Goal: Task Accomplishment & Management: Manage account settings

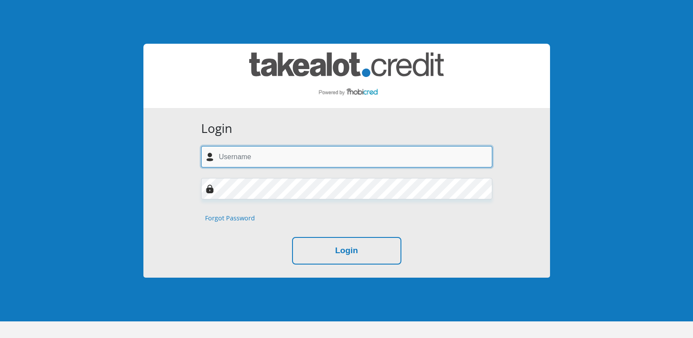
click at [221, 155] on input "text" at bounding box center [346, 156] width 291 height 21
type input "[EMAIL_ADDRESS][DOMAIN_NAME]"
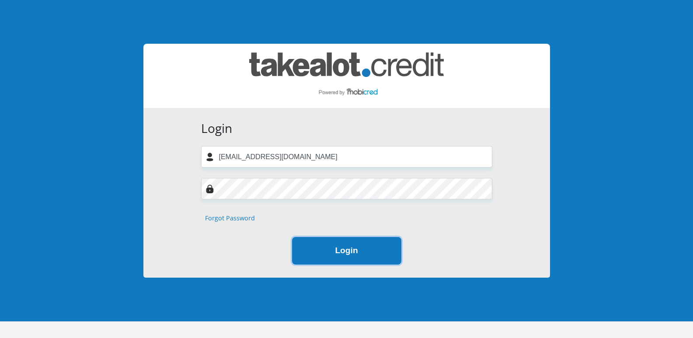
click at [343, 255] on button "Login" at bounding box center [346, 251] width 109 height 28
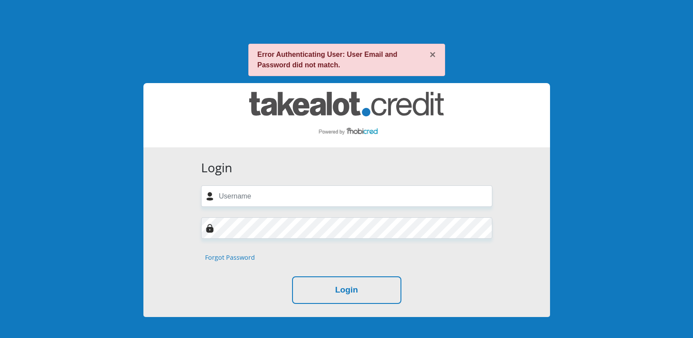
click at [236, 258] on link "Forgot Password" at bounding box center [230, 258] width 50 height 10
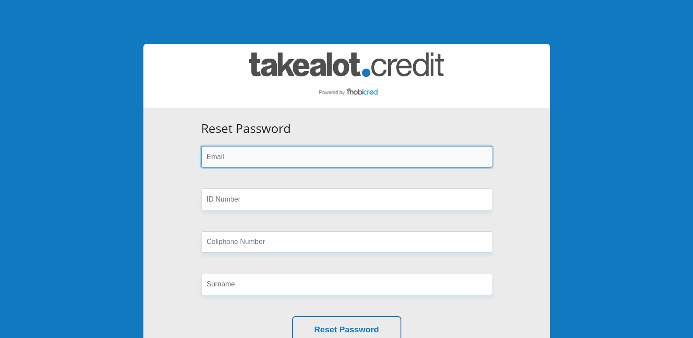
click at [301, 154] on input "email" at bounding box center [346, 156] width 291 height 21
type input "[EMAIL_ADDRESS][DOMAIN_NAME]"
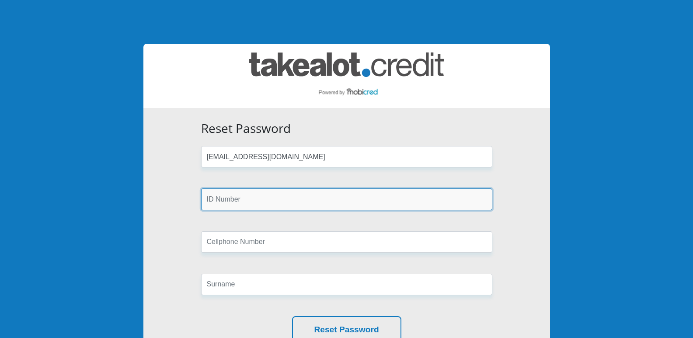
click at [237, 201] on input "text" at bounding box center [346, 198] width 291 height 21
type input "8109230436082"
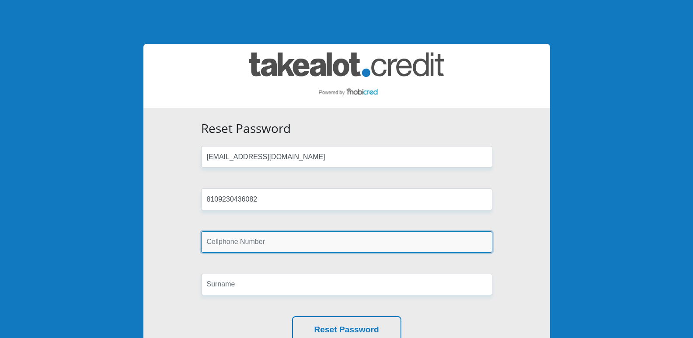
click at [222, 242] on input "text" at bounding box center [346, 241] width 291 height 21
type input "0723368932"
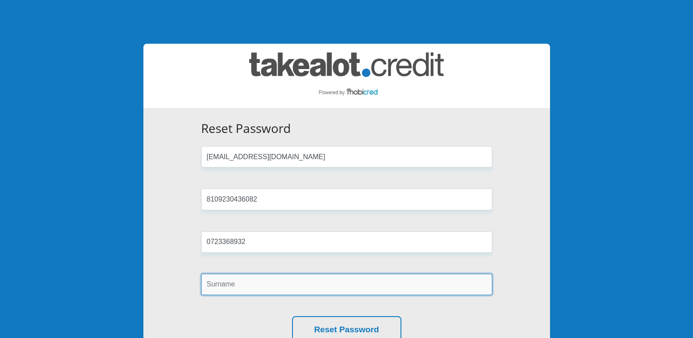
click at [240, 286] on input "text" at bounding box center [346, 284] width 291 height 21
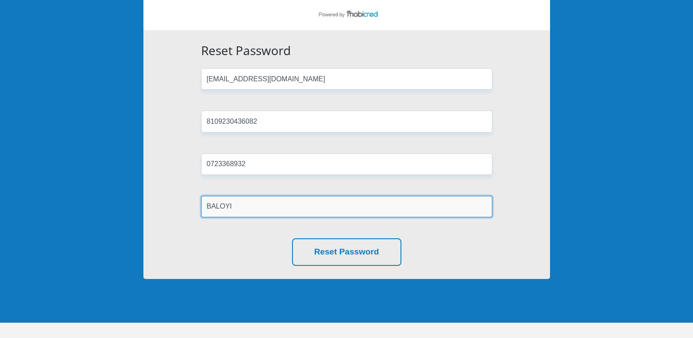
scroll to position [87, 0]
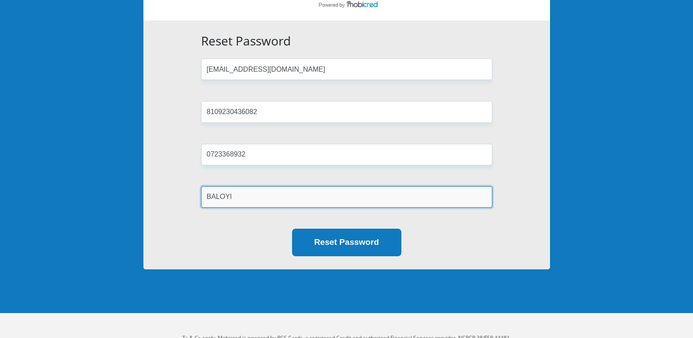
type input "BALOYI"
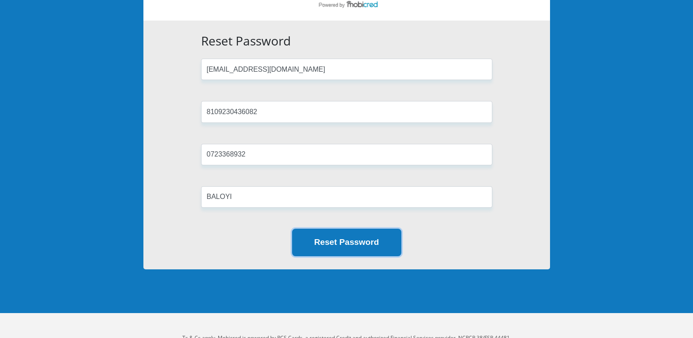
click at [334, 241] on button "Reset Password" at bounding box center [346, 243] width 109 height 28
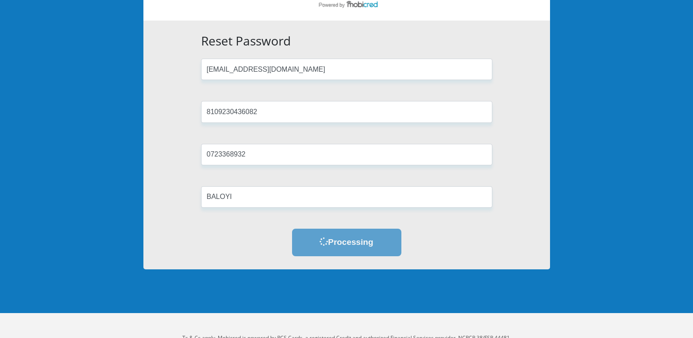
scroll to position [0, 0]
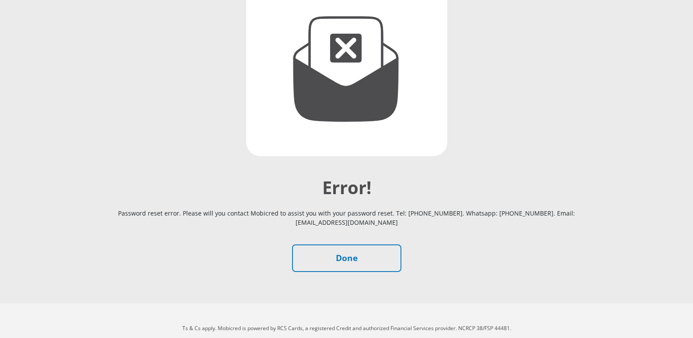
scroll to position [131, 0]
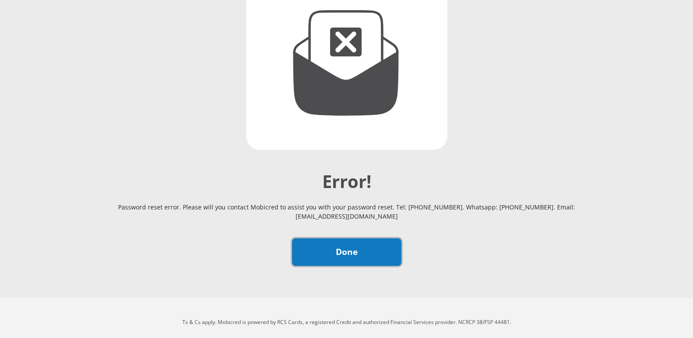
click at [347, 246] on link "Done" at bounding box center [346, 252] width 109 height 28
